Goal: Use online tool/utility

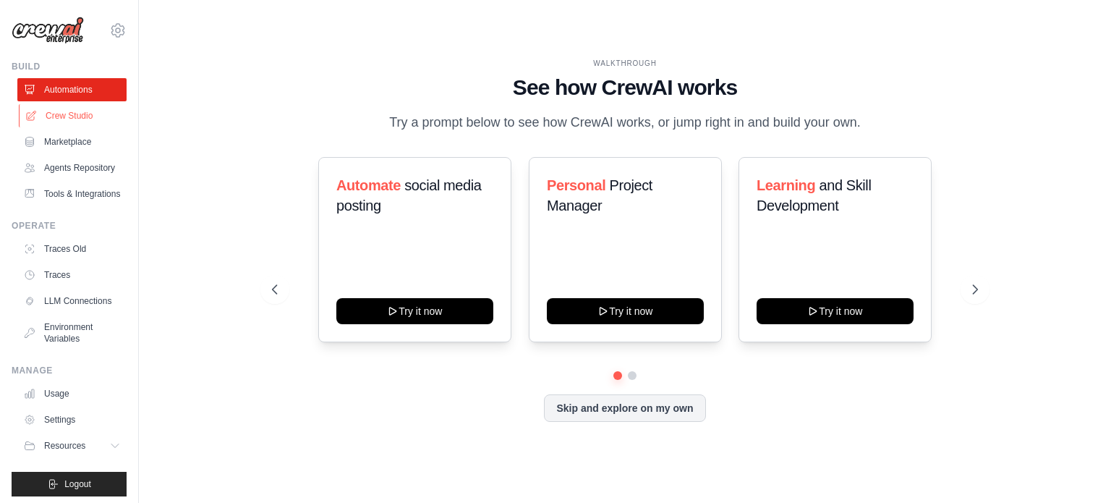
click at [42, 112] on link "Crew Studio" at bounding box center [73, 115] width 109 height 23
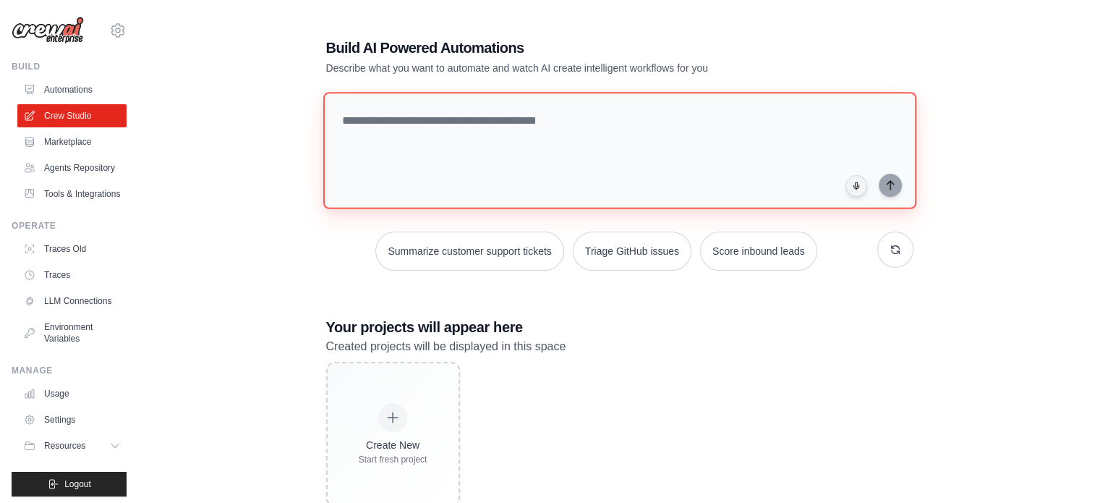
click at [413, 123] on textarea at bounding box center [619, 150] width 593 height 117
